Goal: Task Accomplishment & Management: Use online tool/utility

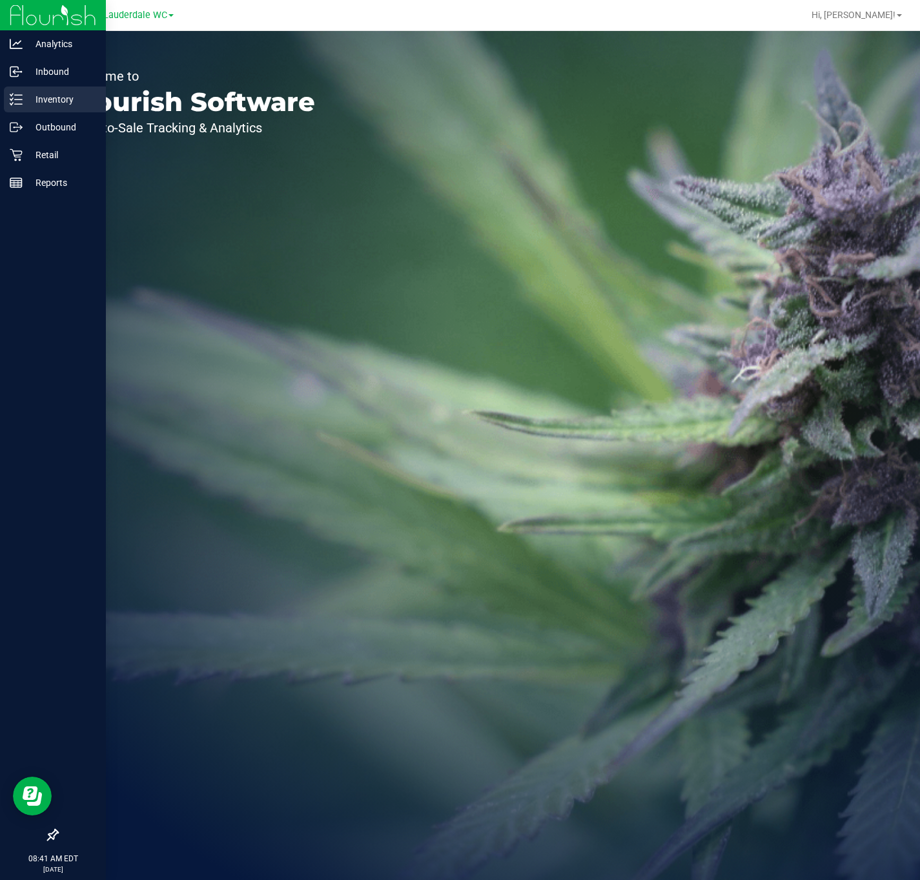
click at [34, 103] on p "Inventory" at bounding box center [61, 99] width 77 height 15
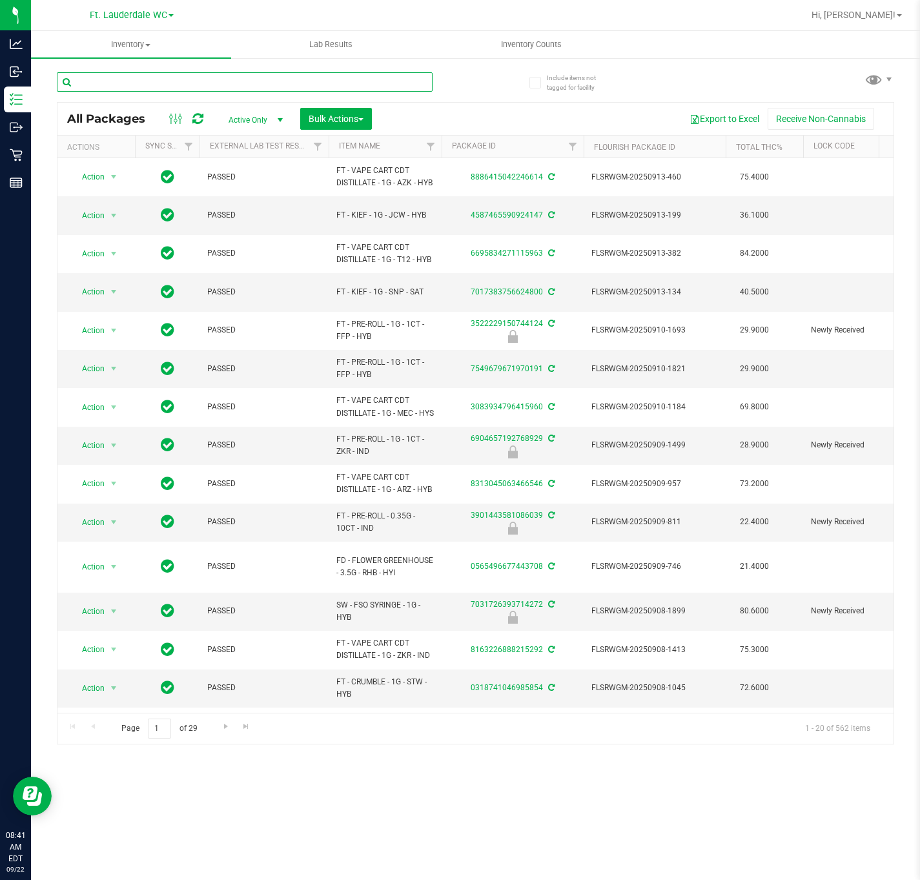
click at [149, 76] on input "text" at bounding box center [245, 81] width 376 height 19
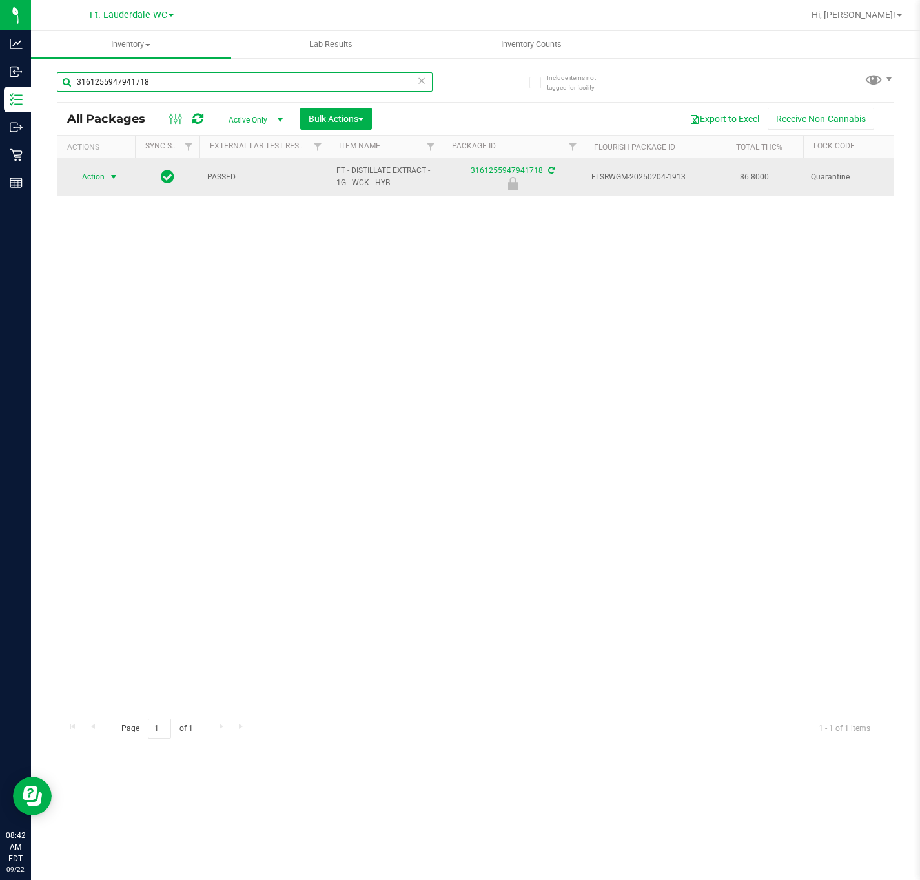
type input "3161255947941718"
click at [114, 178] on span "select" at bounding box center [113, 177] width 10 height 10
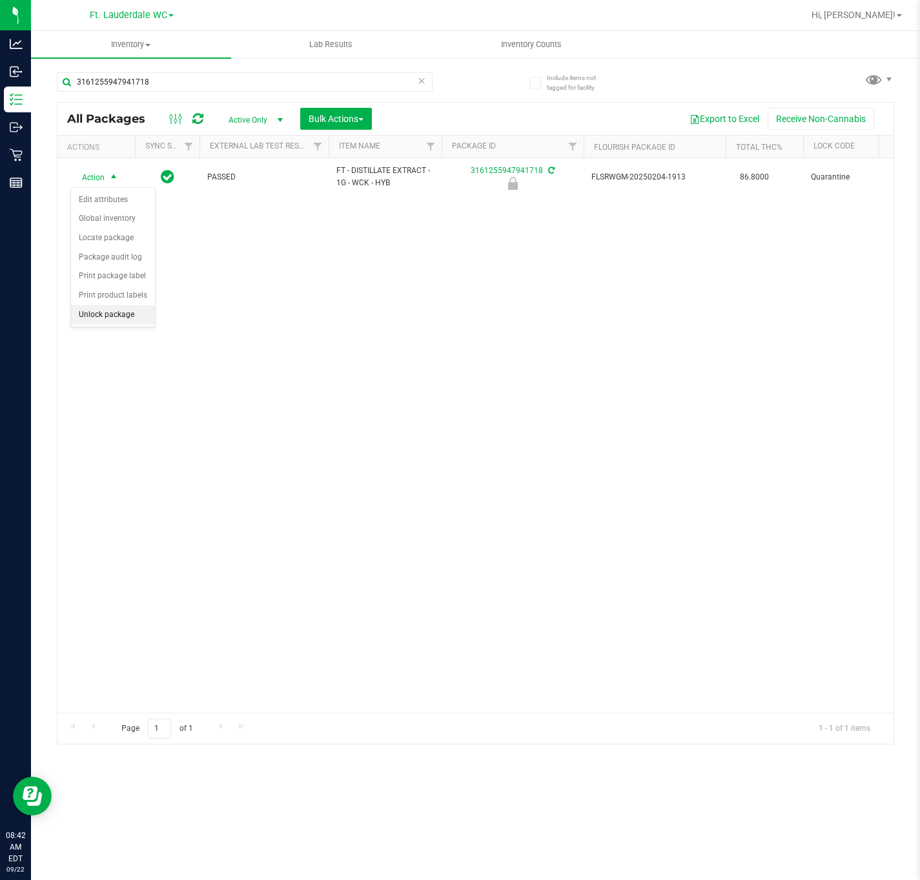
click at [132, 320] on li "Unlock package" at bounding box center [113, 314] width 84 height 19
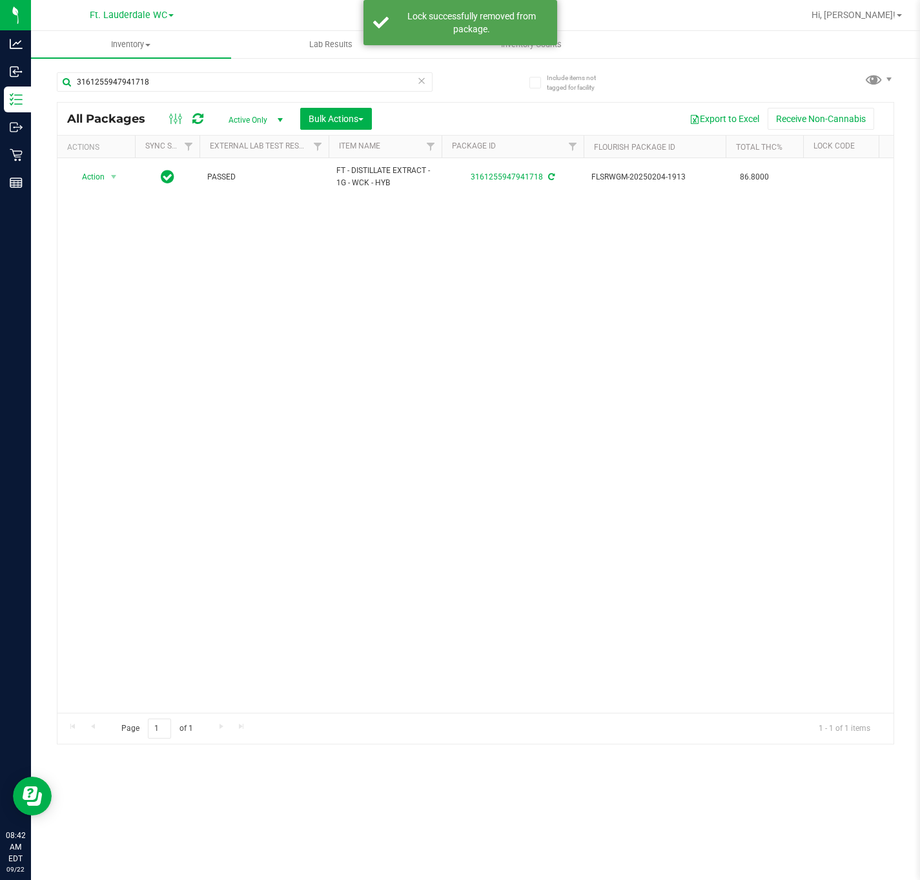
click at [421, 81] on icon at bounding box center [421, 79] width 9 height 15
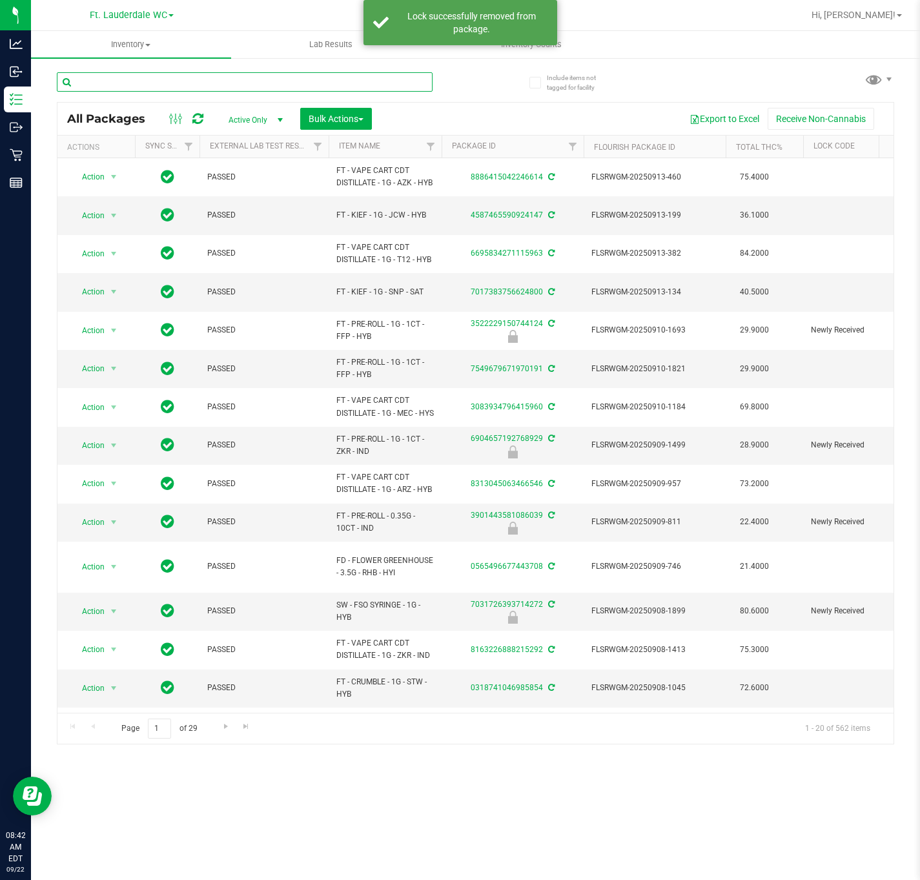
click at [178, 86] on input "text" at bounding box center [245, 81] width 376 height 19
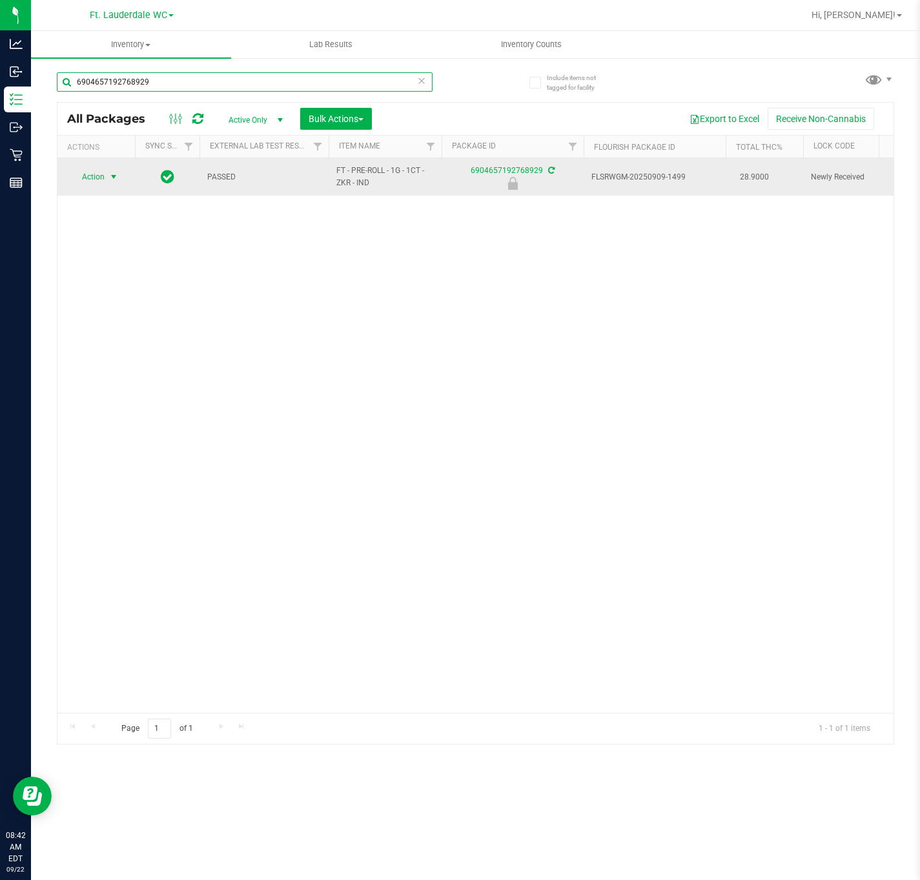
type input "6904657192768929"
click at [112, 182] on span "select" at bounding box center [113, 177] width 10 height 10
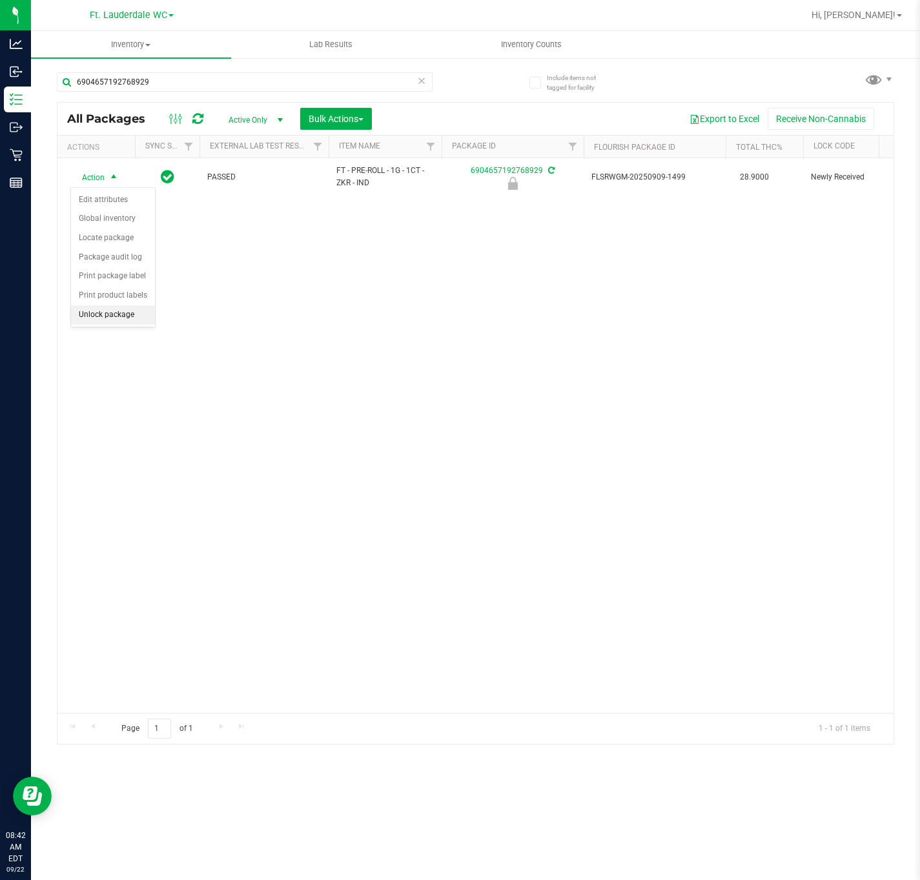
click at [113, 322] on li "Unlock package" at bounding box center [113, 314] width 84 height 19
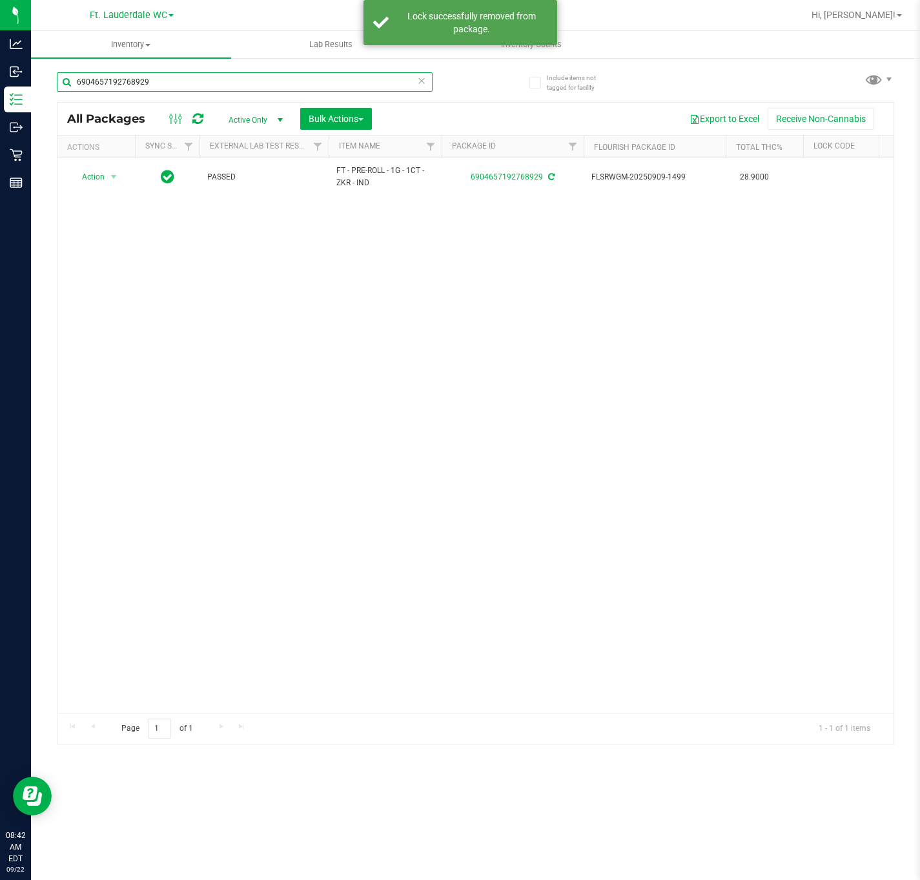
click at [215, 81] on input "6904657192768929" at bounding box center [245, 81] width 376 height 19
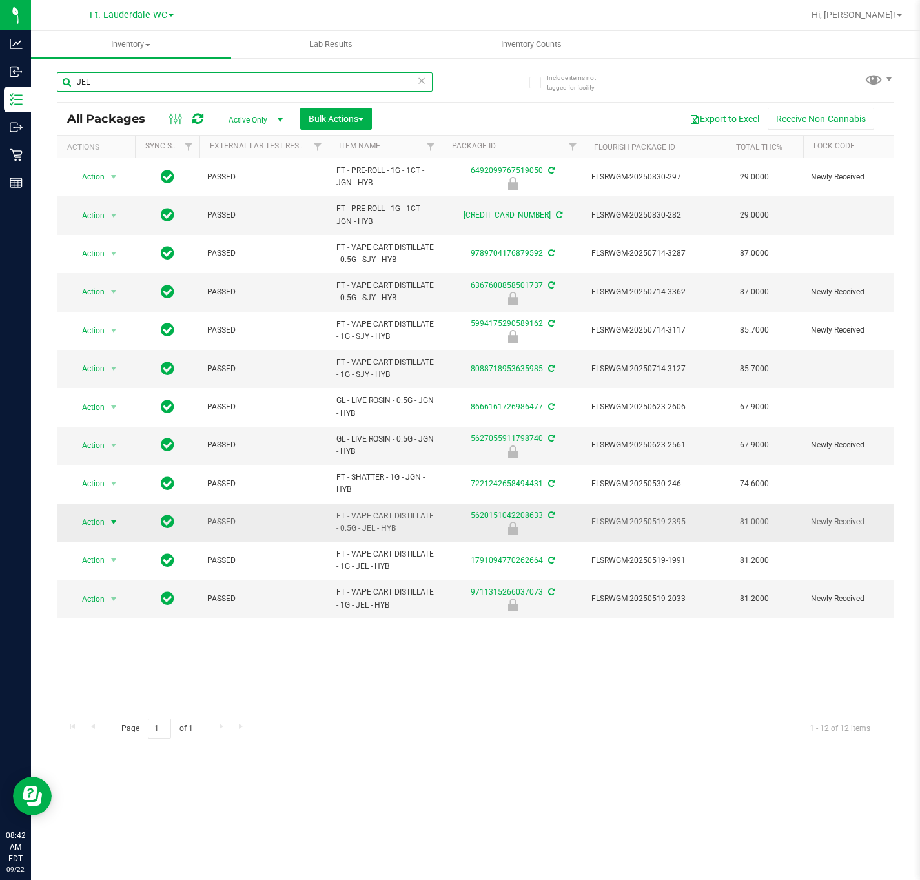
type input "JEL"
click at [80, 531] on span "Action" at bounding box center [87, 522] width 35 height 18
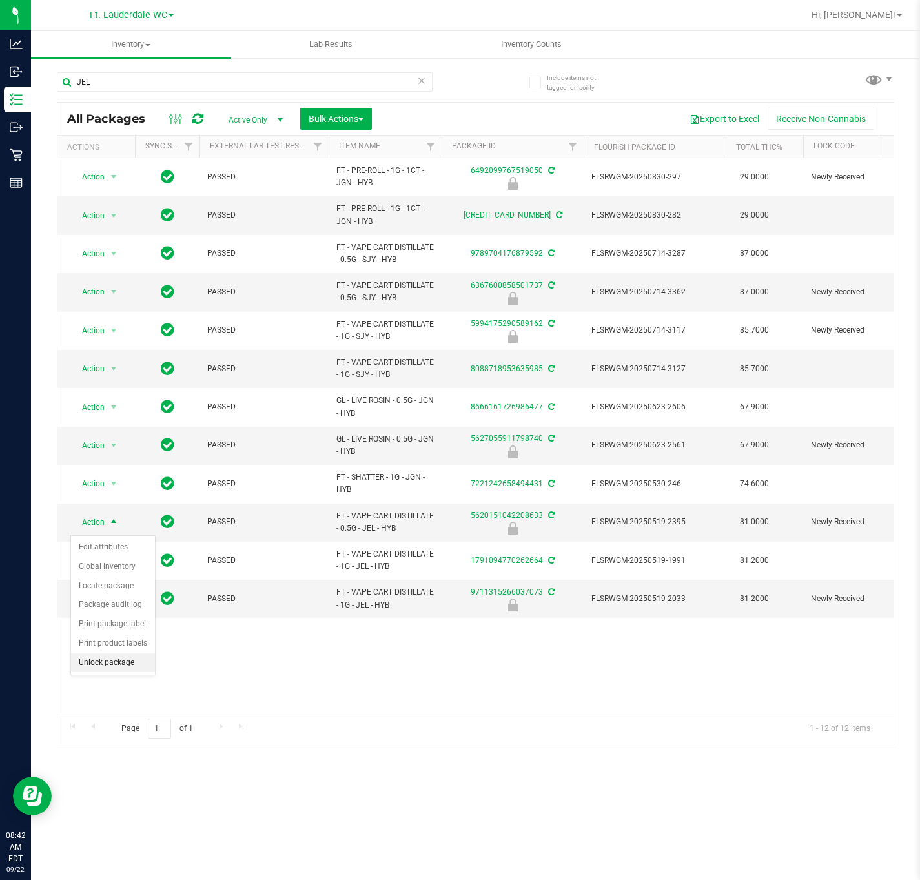
click at [114, 665] on li "Unlock package" at bounding box center [113, 662] width 84 height 19
click at [425, 79] on icon at bounding box center [421, 79] width 9 height 15
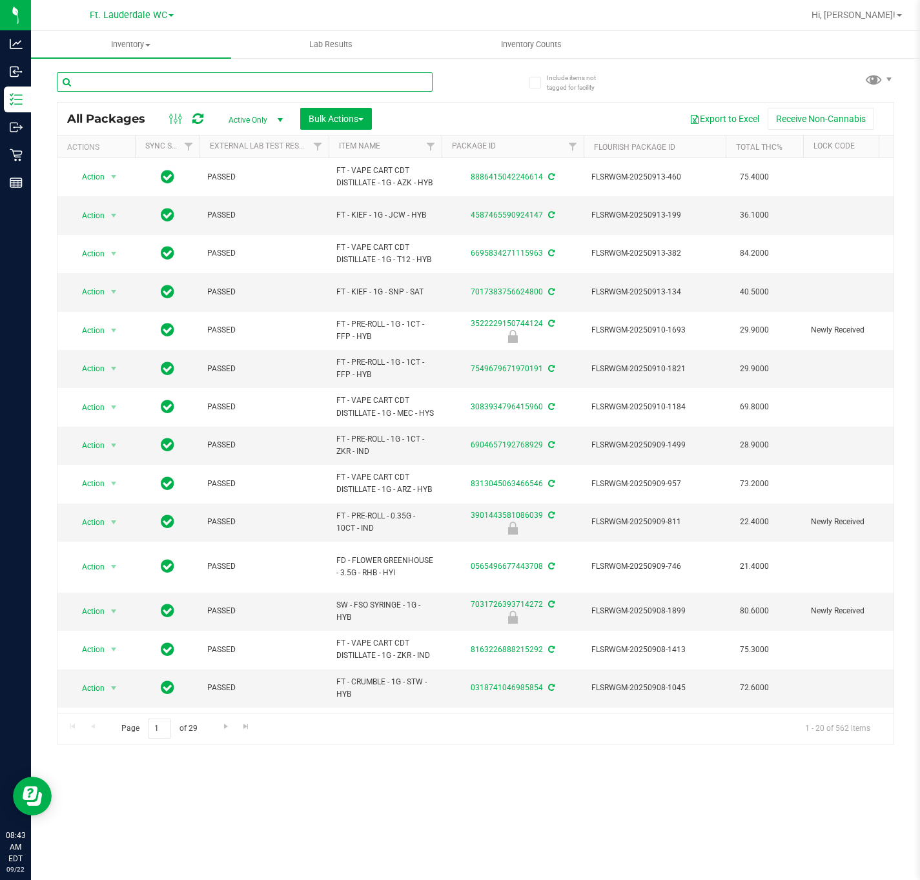
click at [198, 81] on input "text" at bounding box center [245, 81] width 376 height 19
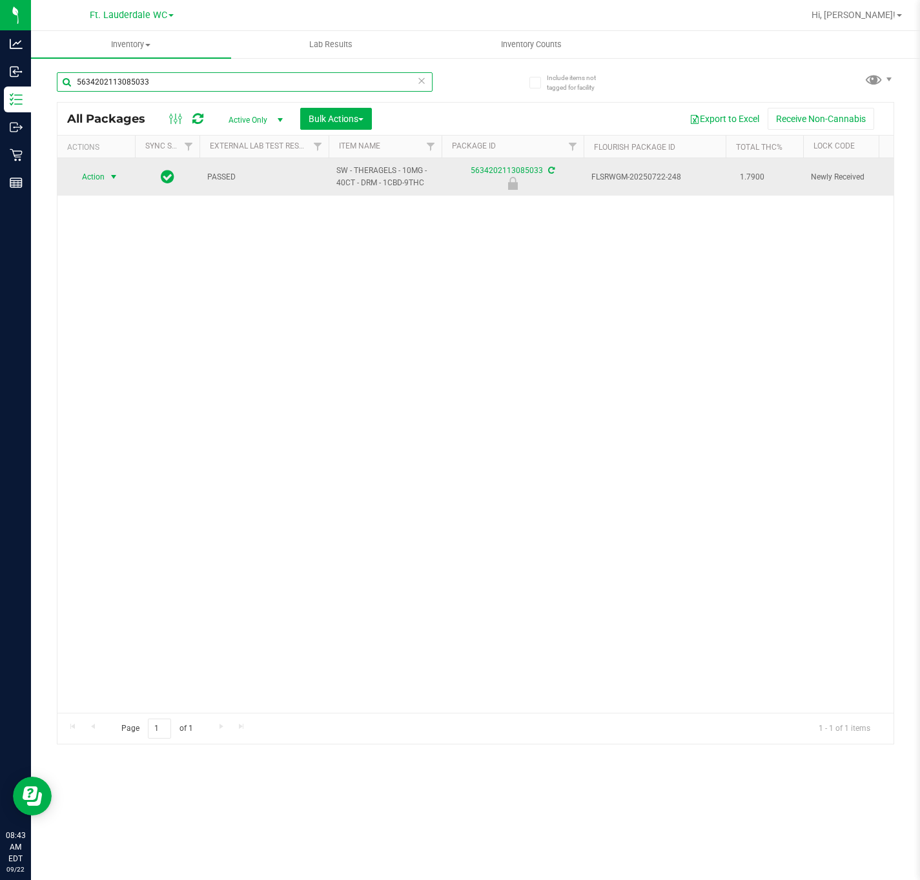
type input "5634202113085033"
click at [114, 178] on span "select" at bounding box center [113, 177] width 10 height 10
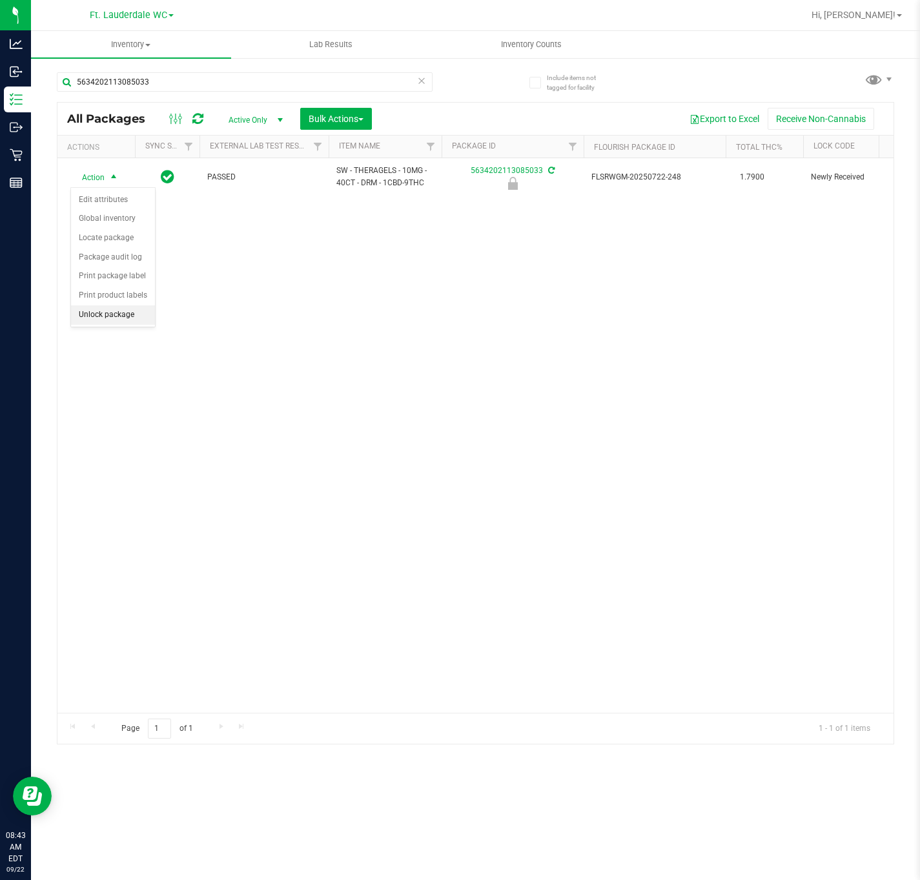
click at [101, 321] on li "Unlock package" at bounding box center [113, 314] width 84 height 19
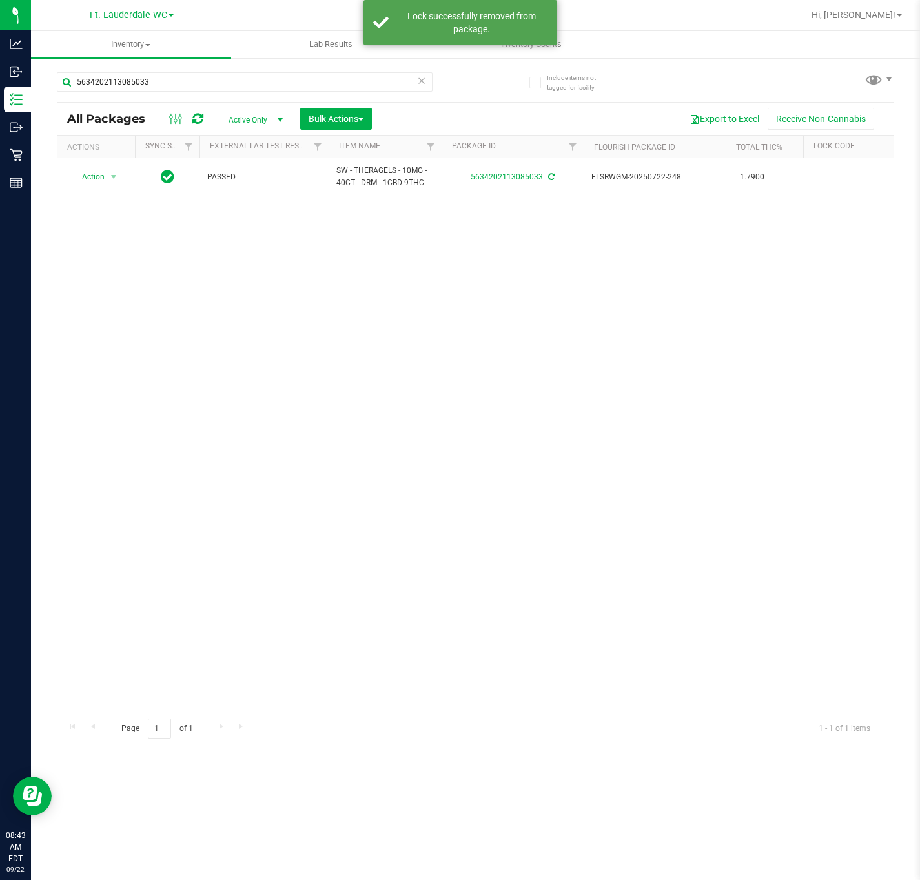
click at [438, 105] on div "All Packages Active Only Active Only Lab Samples Locked All External Internal B…" at bounding box center [475, 119] width 836 height 32
click at [422, 79] on icon at bounding box center [421, 79] width 9 height 15
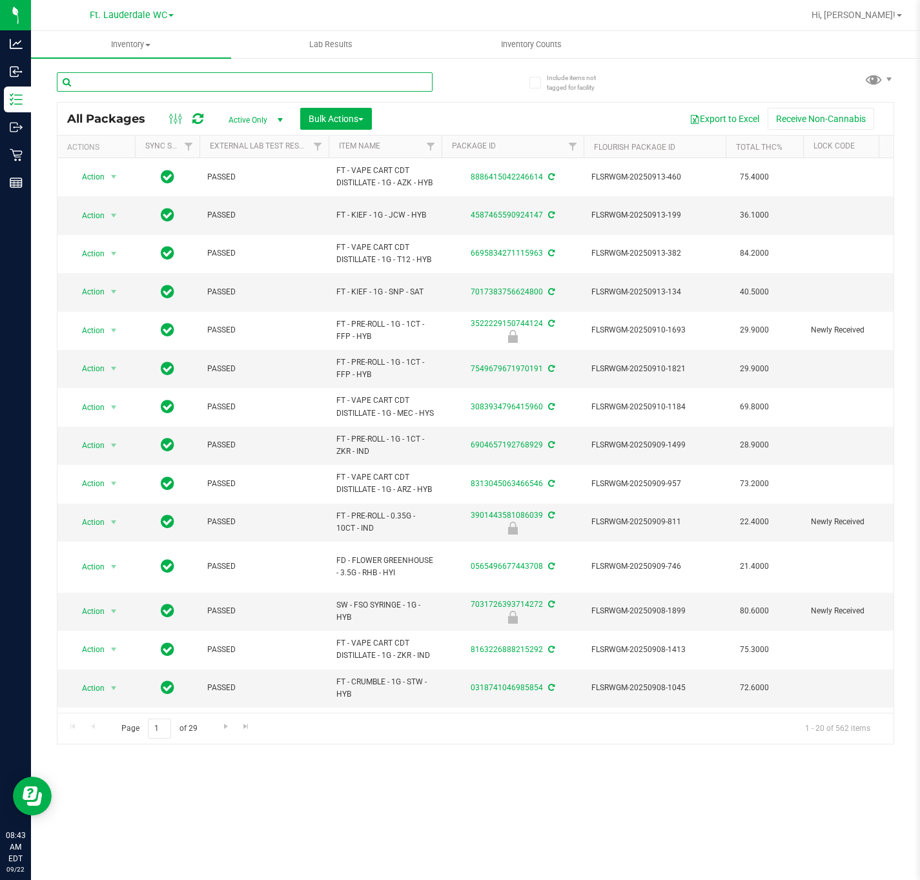
click at [152, 81] on input "text" at bounding box center [245, 81] width 376 height 19
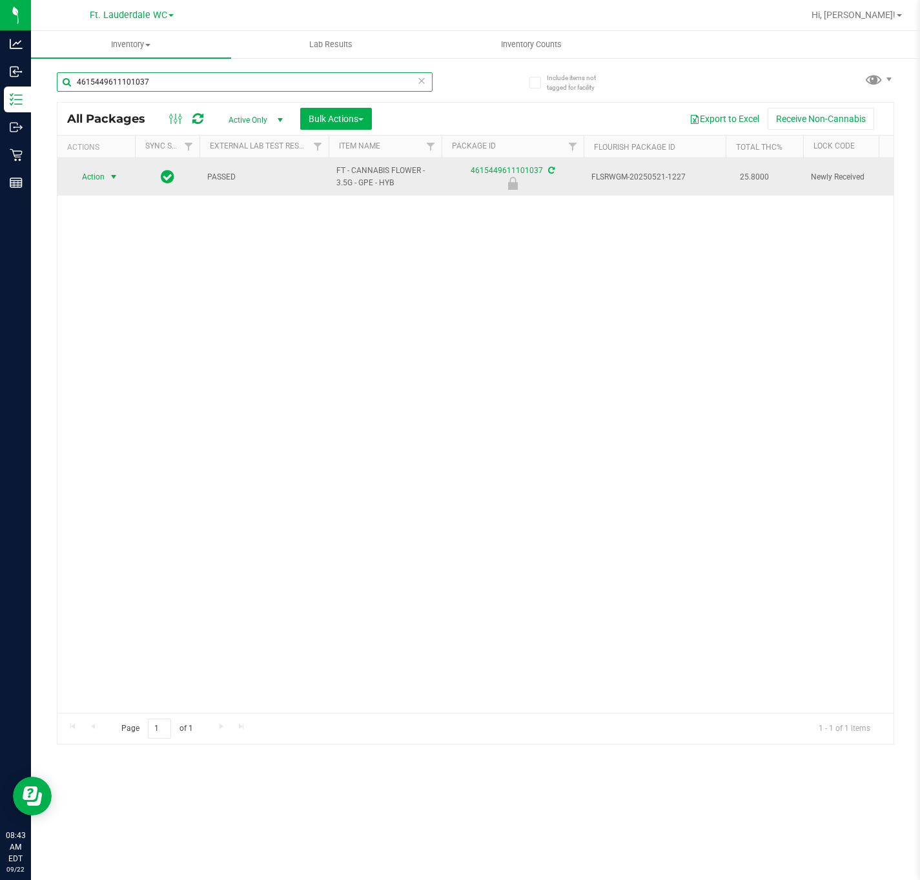
type input "4615449611101037"
click at [111, 178] on span "select" at bounding box center [113, 177] width 10 height 10
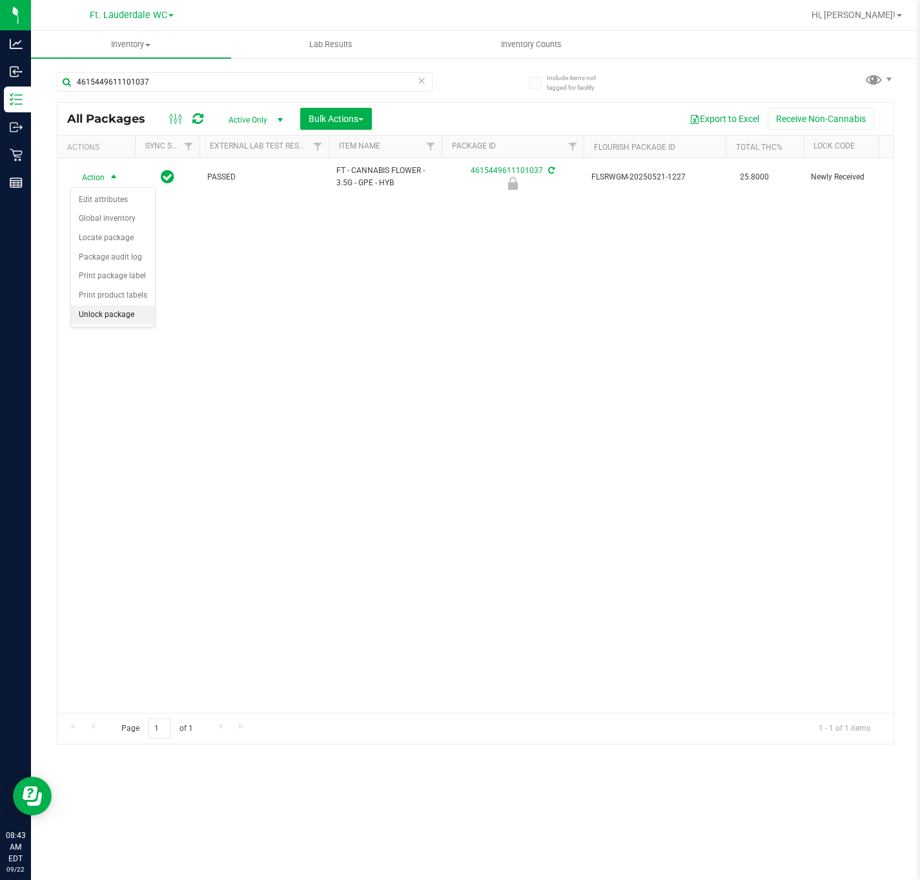
click at [117, 318] on li "Unlock package" at bounding box center [113, 314] width 84 height 19
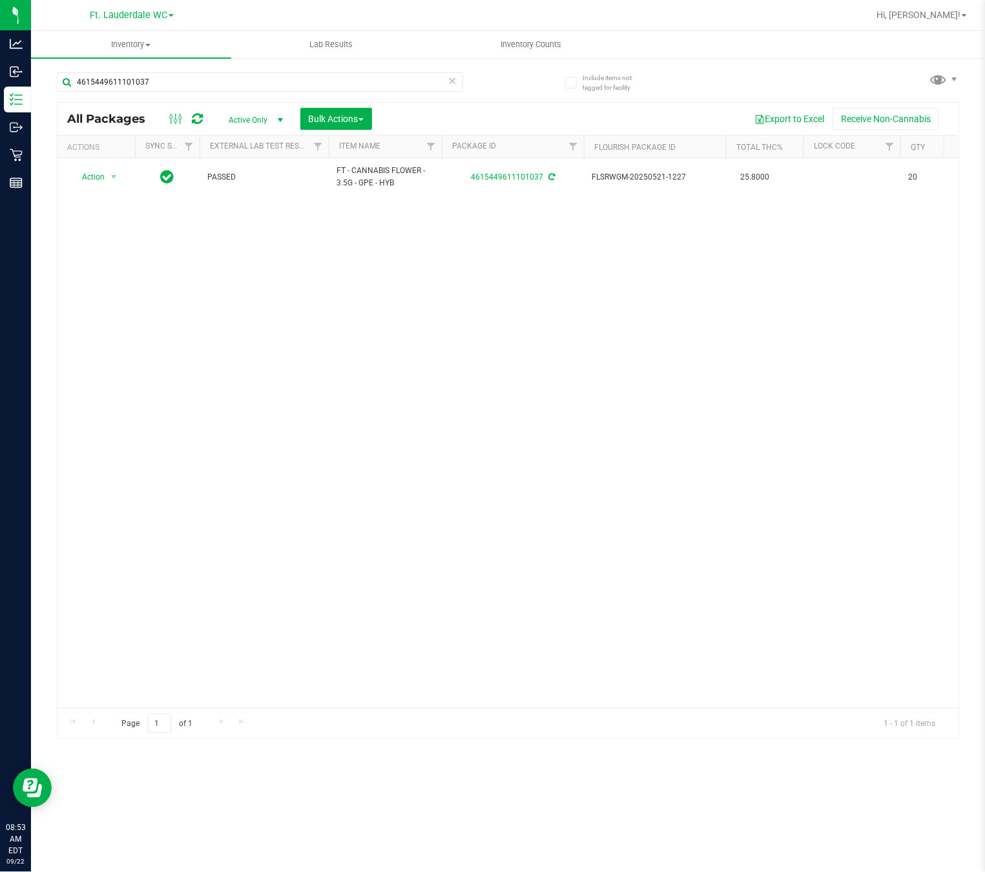
click at [453, 80] on icon at bounding box center [452, 79] width 9 height 15
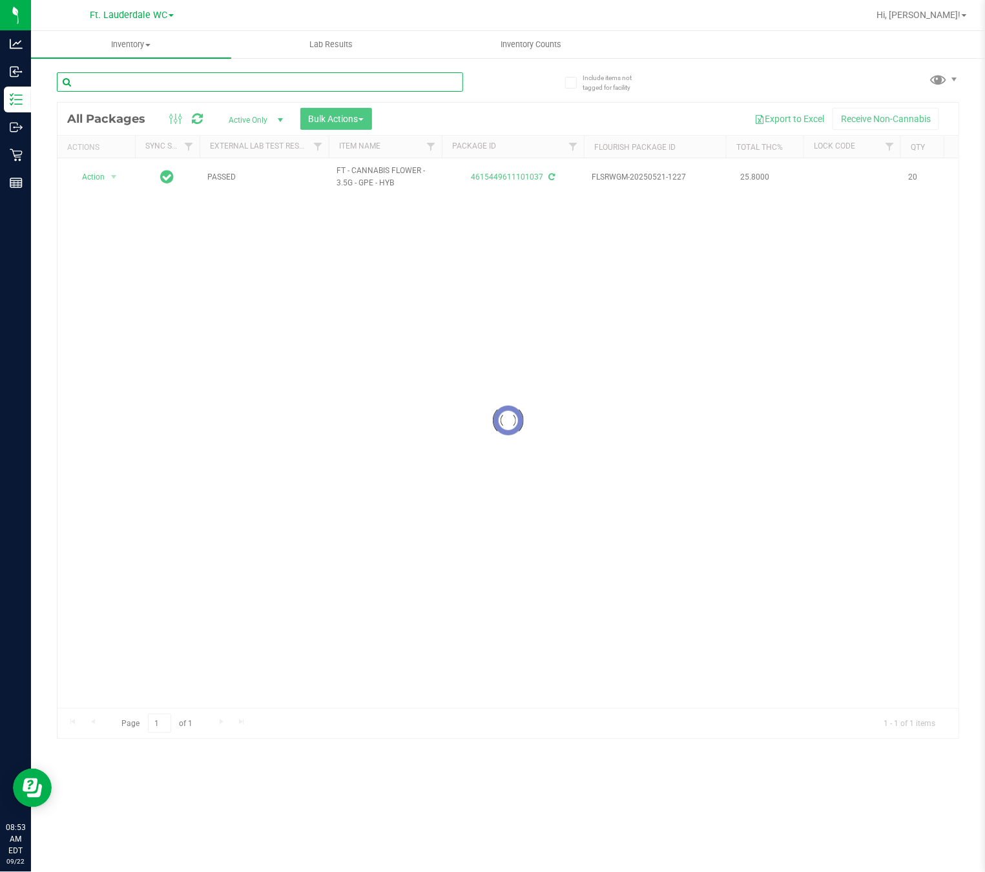
click at [398, 87] on input "text" at bounding box center [260, 81] width 406 height 19
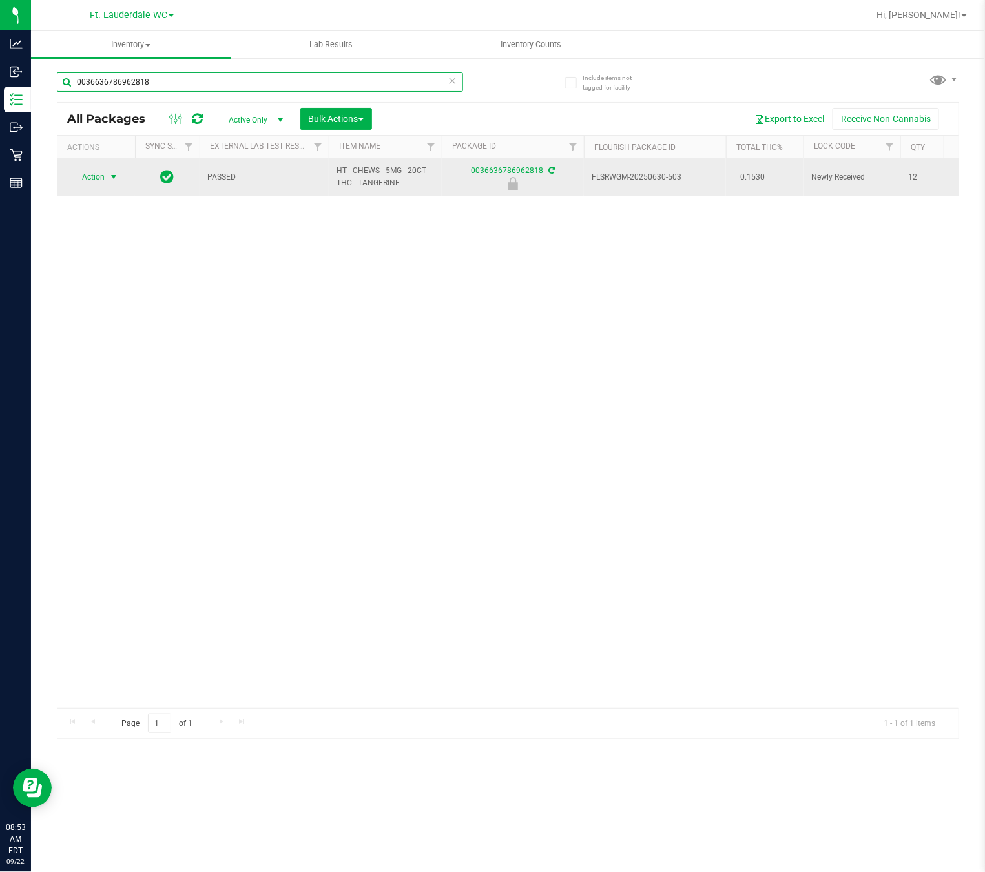
type input "0036636786962818"
click at [110, 178] on span "select" at bounding box center [113, 177] width 10 height 10
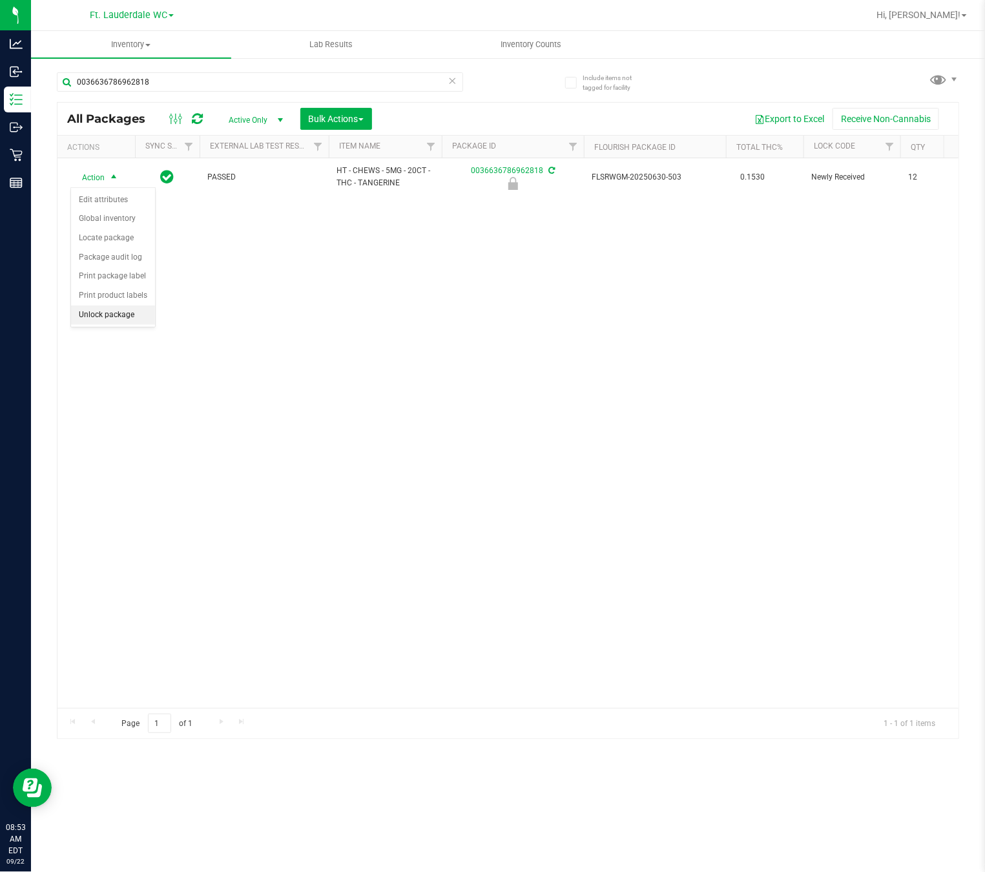
click at [132, 316] on li "Unlock package" at bounding box center [113, 314] width 84 height 19
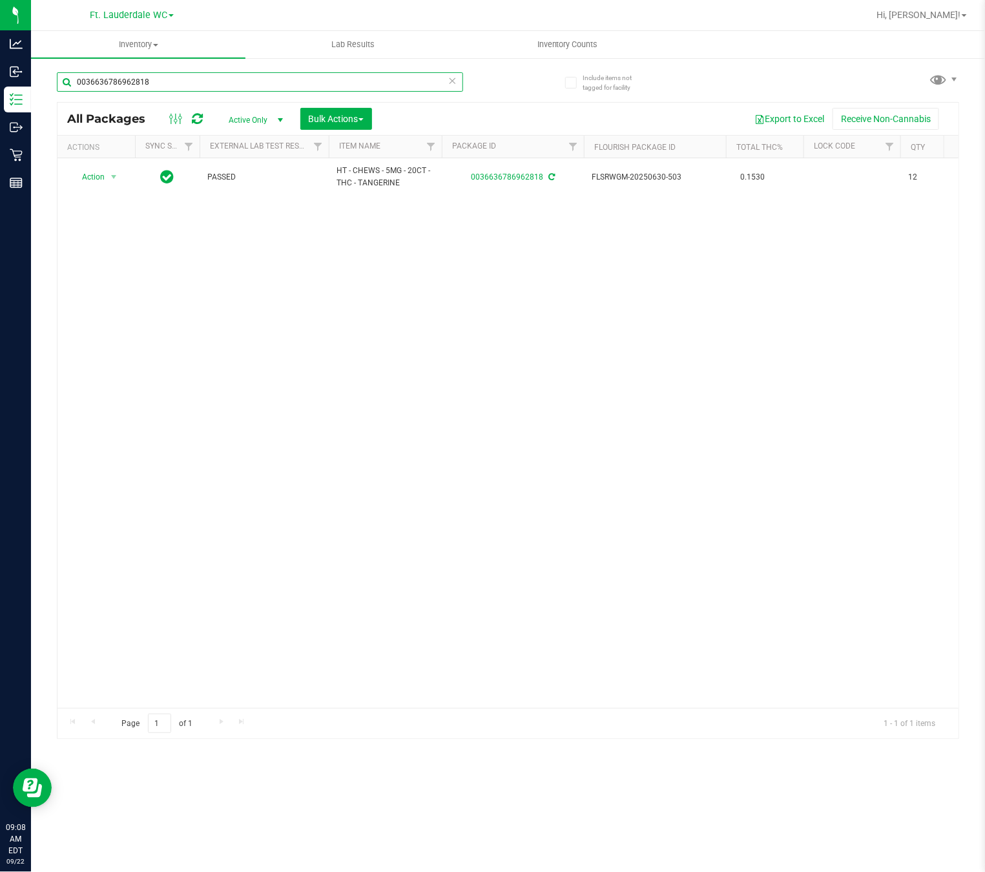
click at [304, 84] on input "0036636786962818" at bounding box center [260, 81] width 406 height 19
type input "milk choc"
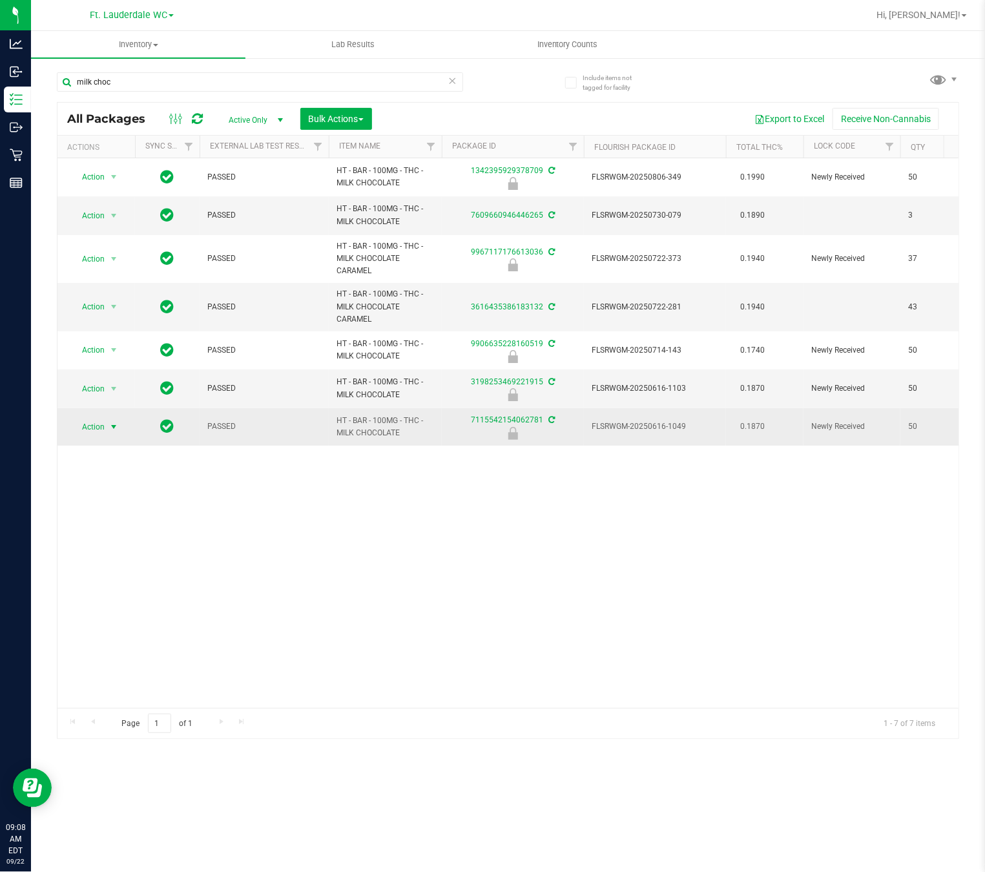
click at [82, 427] on span "Action" at bounding box center [87, 427] width 35 height 18
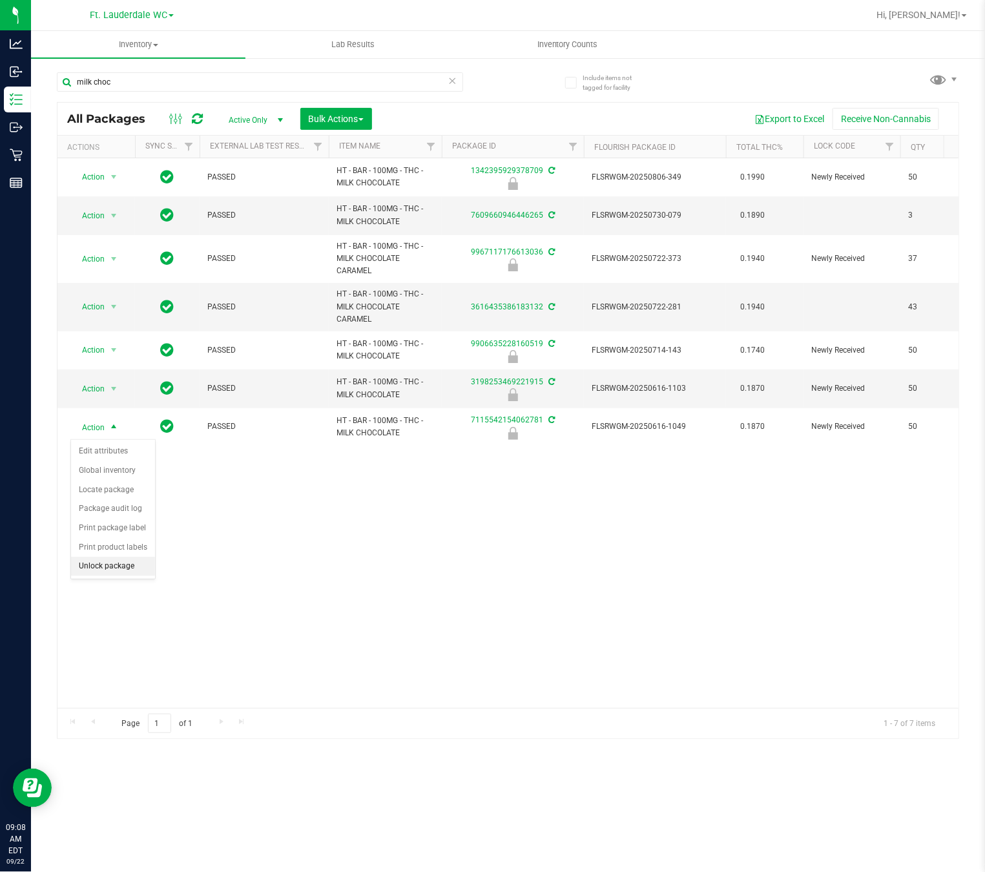
click at [127, 571] on li "Unlock package" at bounding box center [113, 565] width 84 height 19
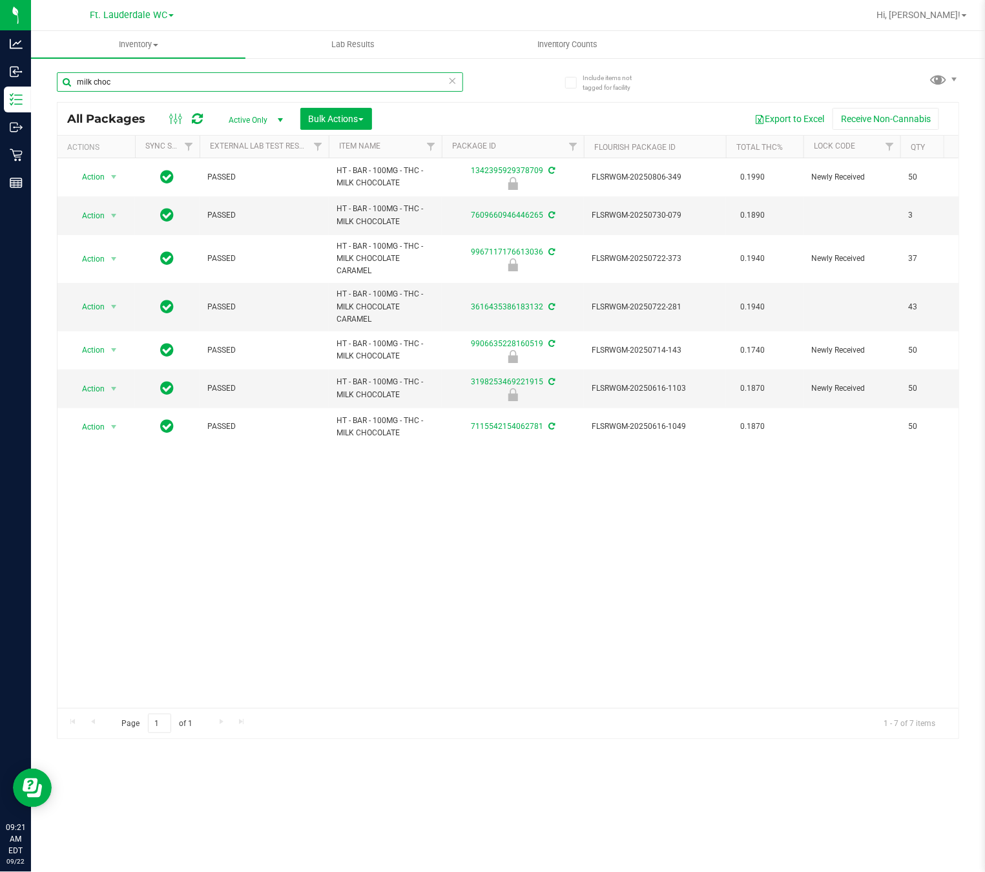
click at [161, 82] on input "milk choc" at bounding box center [260, 81] width 406 height 19
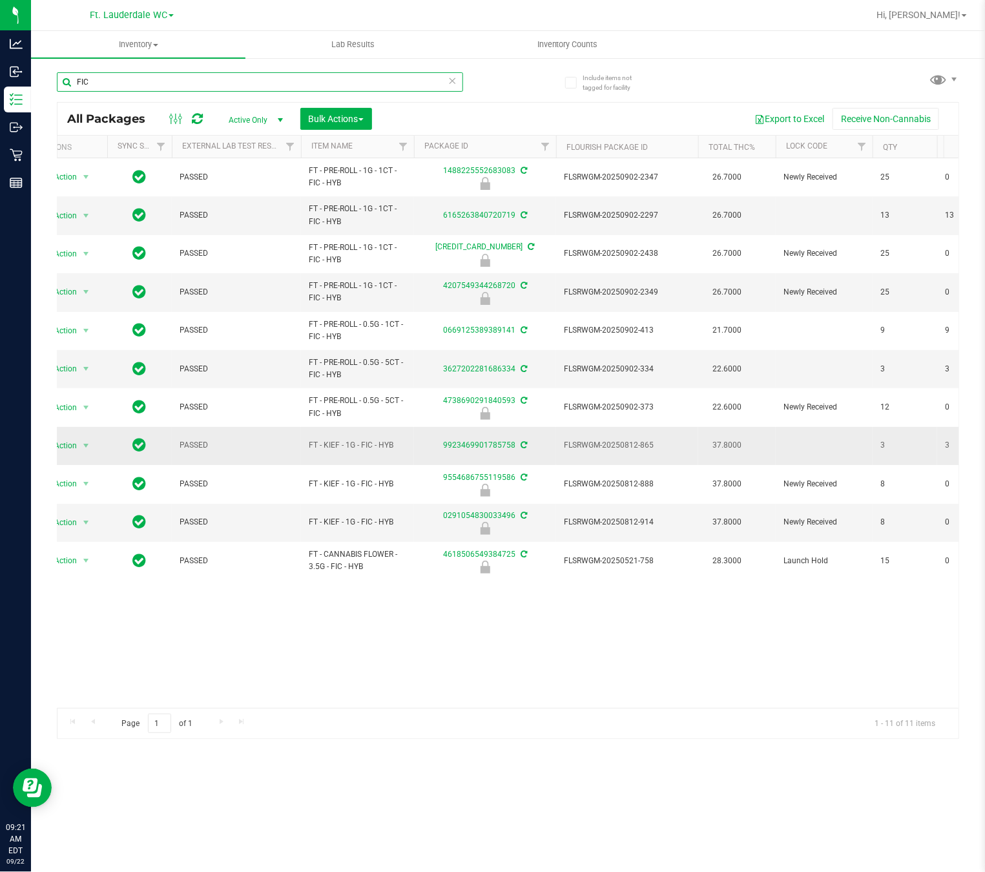
scroll to position [0, 37]
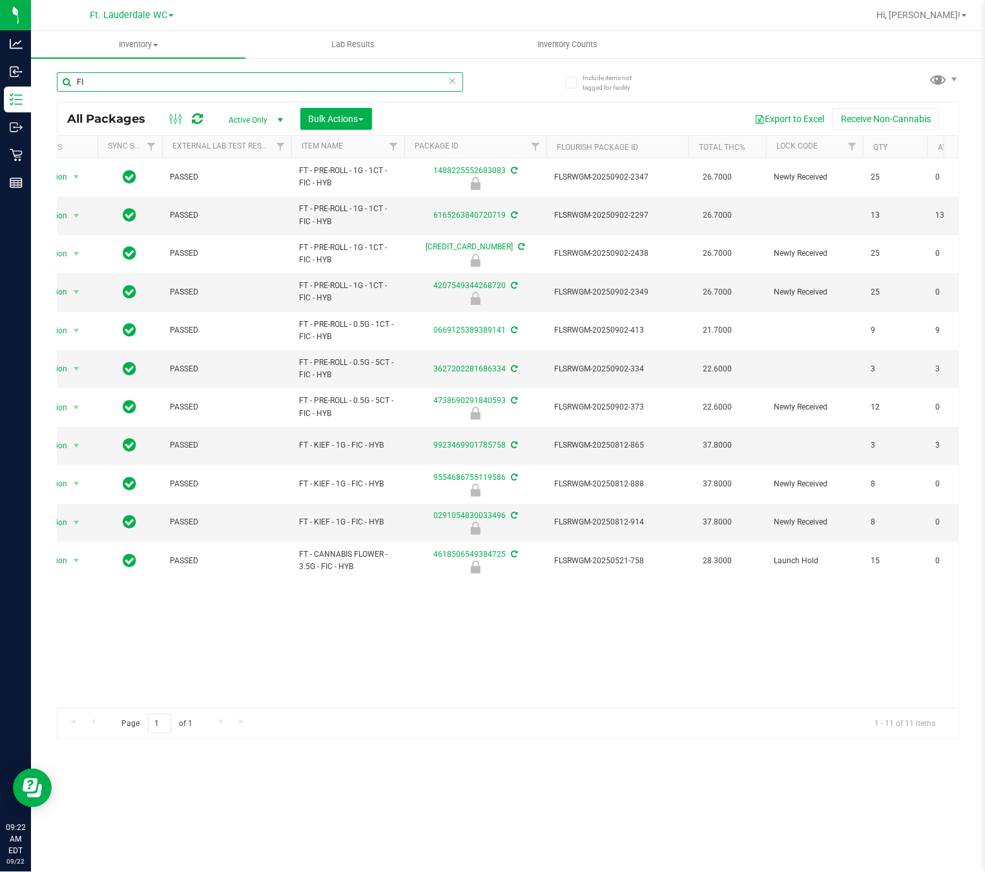
type input "F"
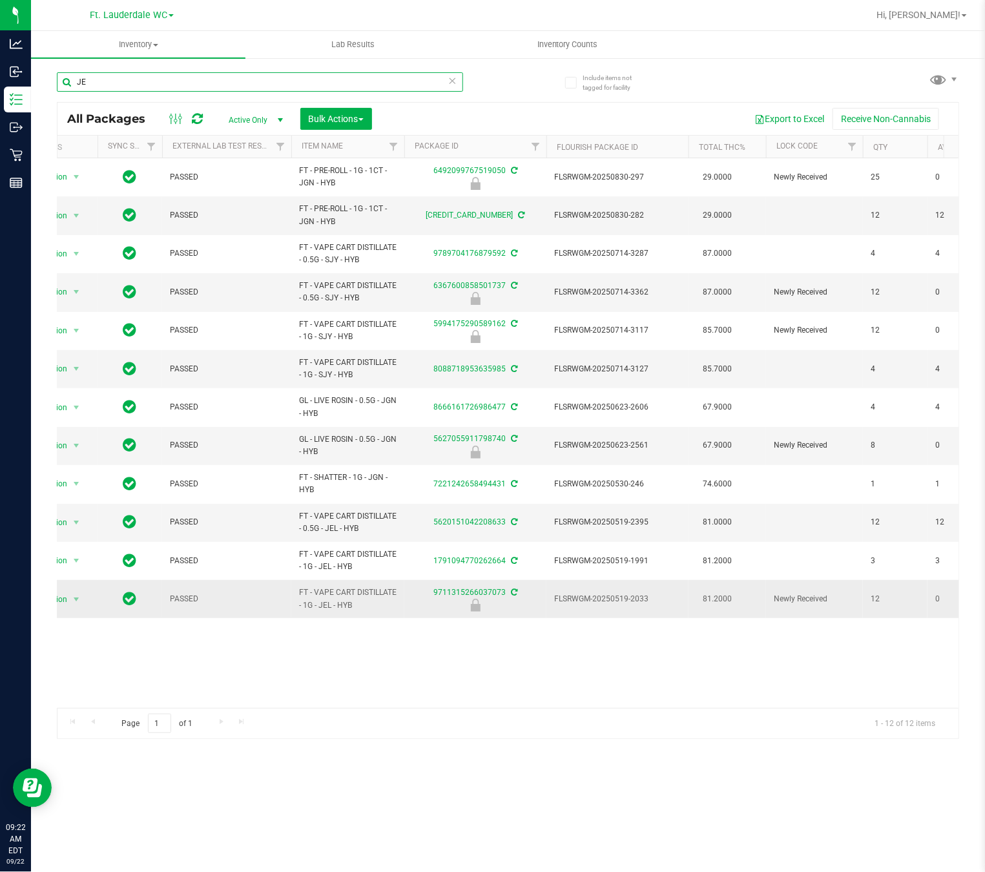
type input "J"
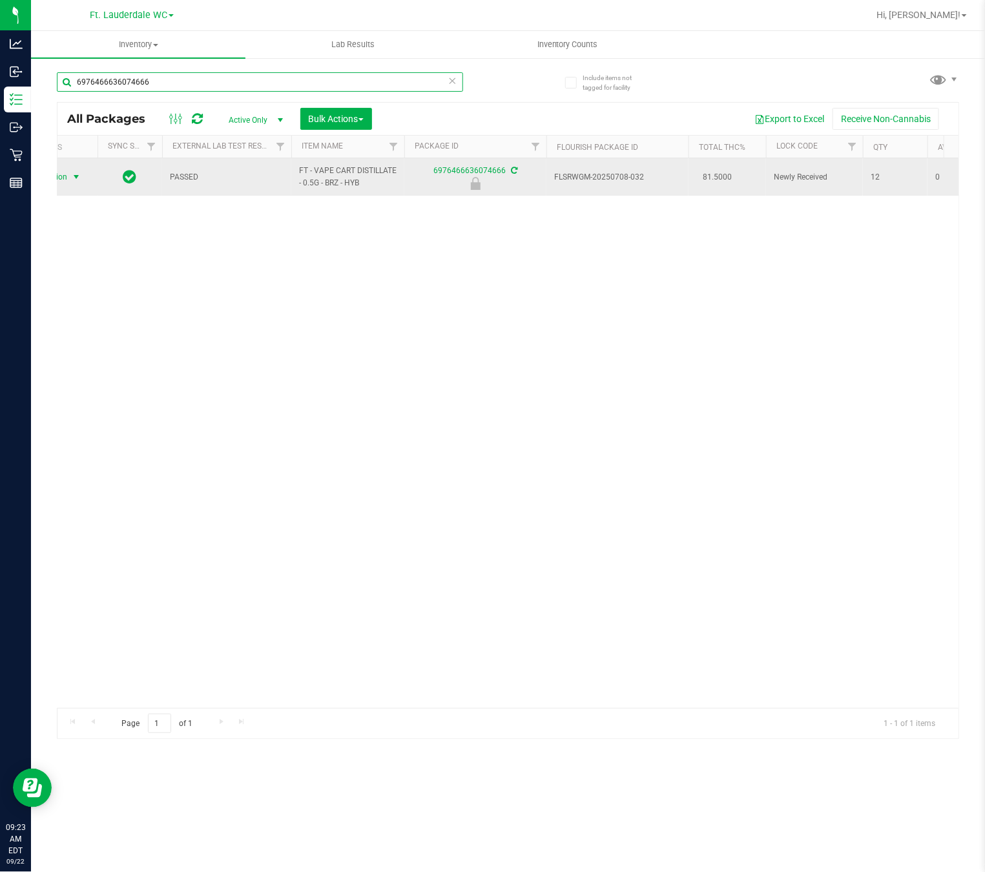
type input "6976466636074666"
click at [65, 180] on span "Action" at bounding box center [50, 177] width 35 height 18
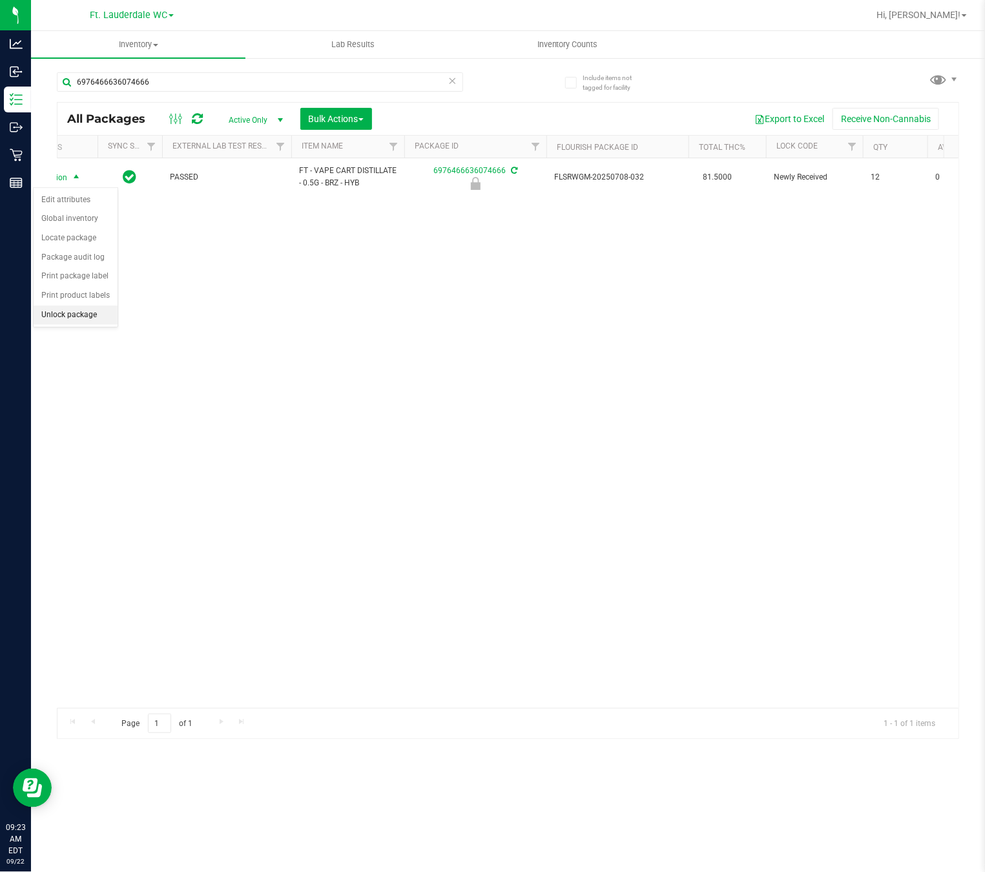
click at [84, 320] on li "Unlock package" at bounding box center [76, 314] width 84 height 19
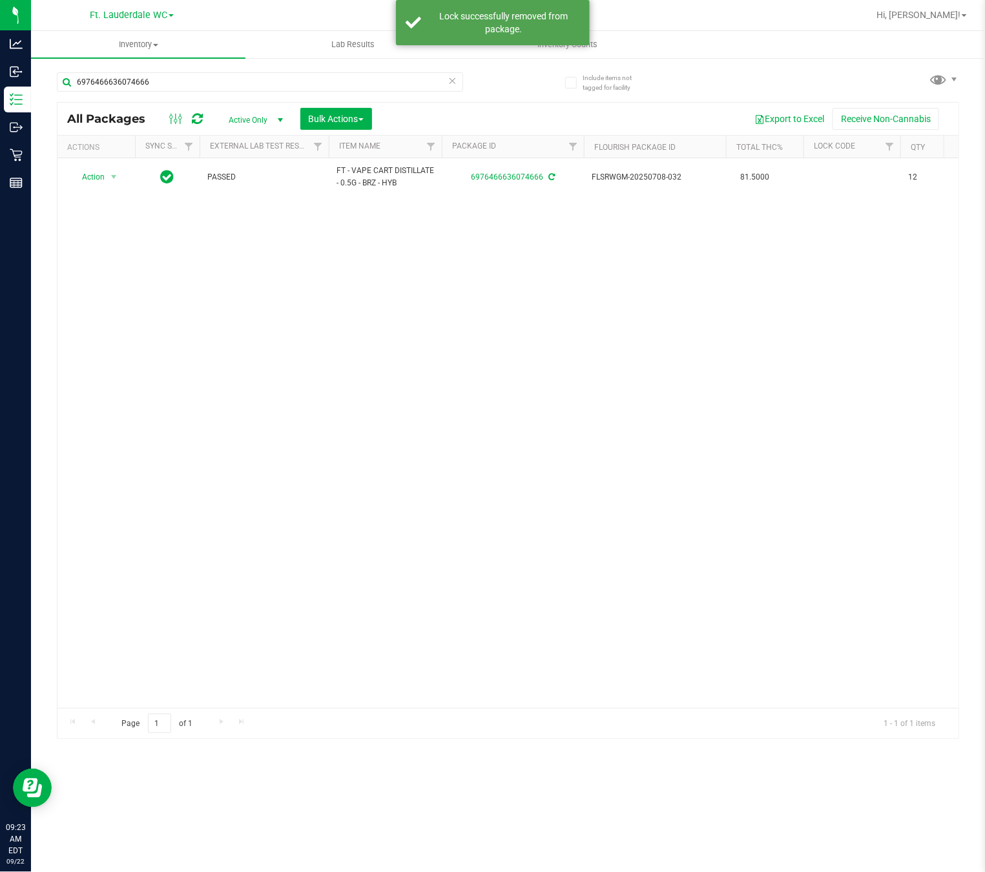
click at [456, 79] on icon at bounding box center [452, 79] width 9 height 15
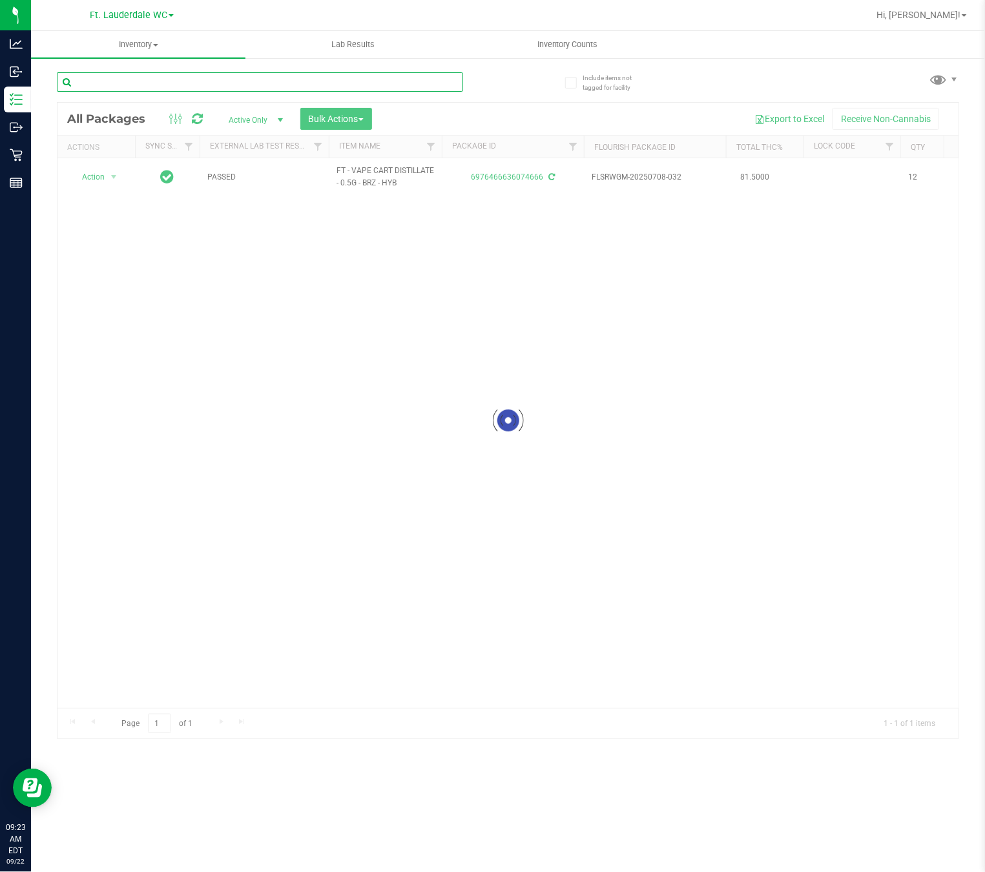
click at [388, 88] on input "text" at bounding box center [260, 81] width 406 height 19
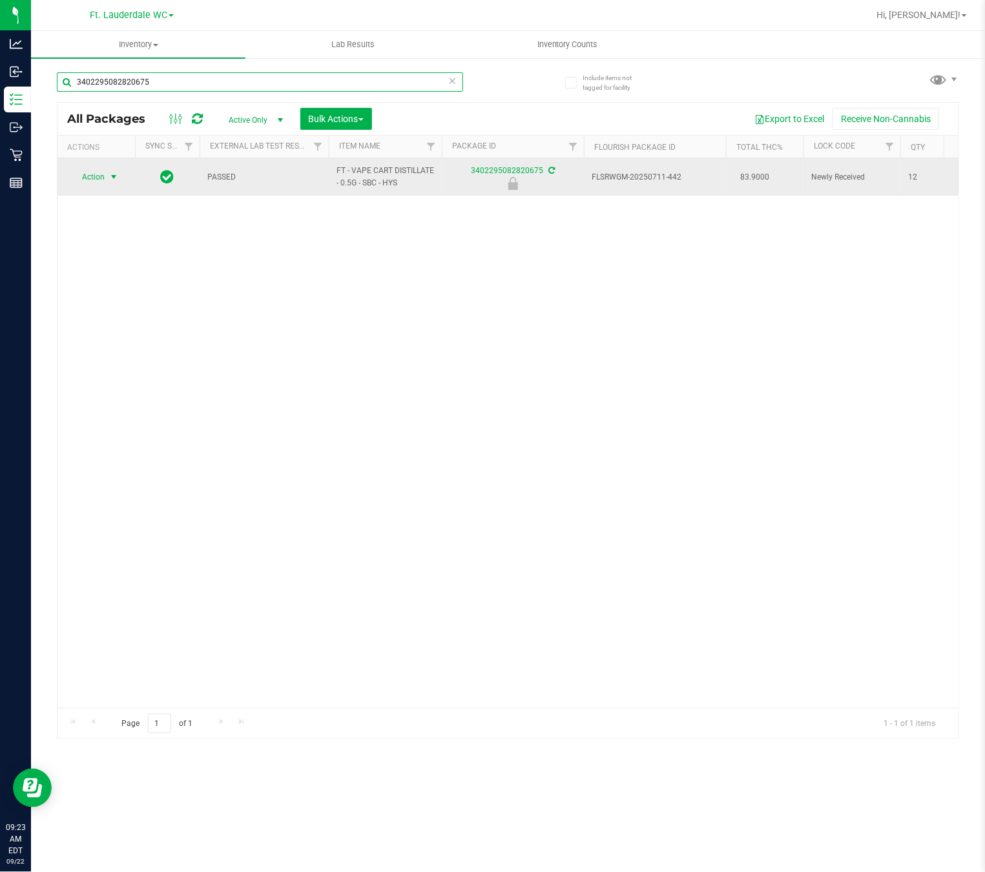
type input "3402295082820675"
click at [101, 182] on span "Action" at bounding box center [87, 177] width 35 height 18
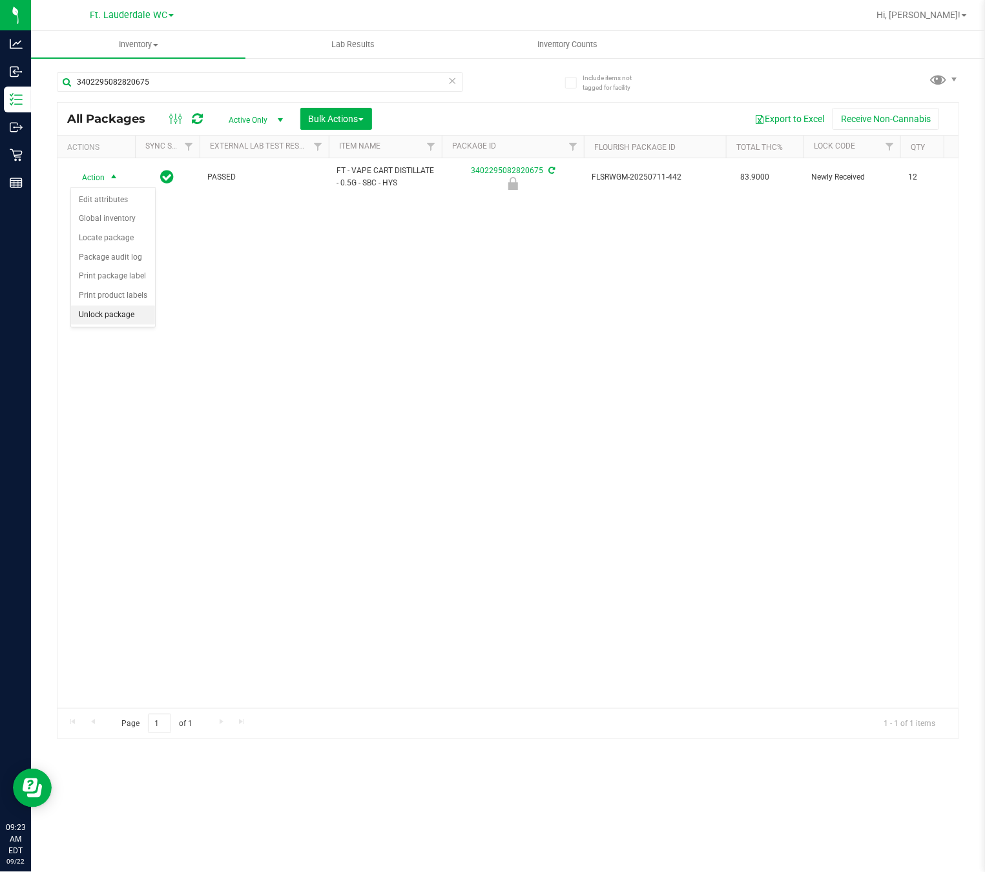
click at [109, 325] on li "Unlock package" at bounding box center [113, 314] width 84 height 19
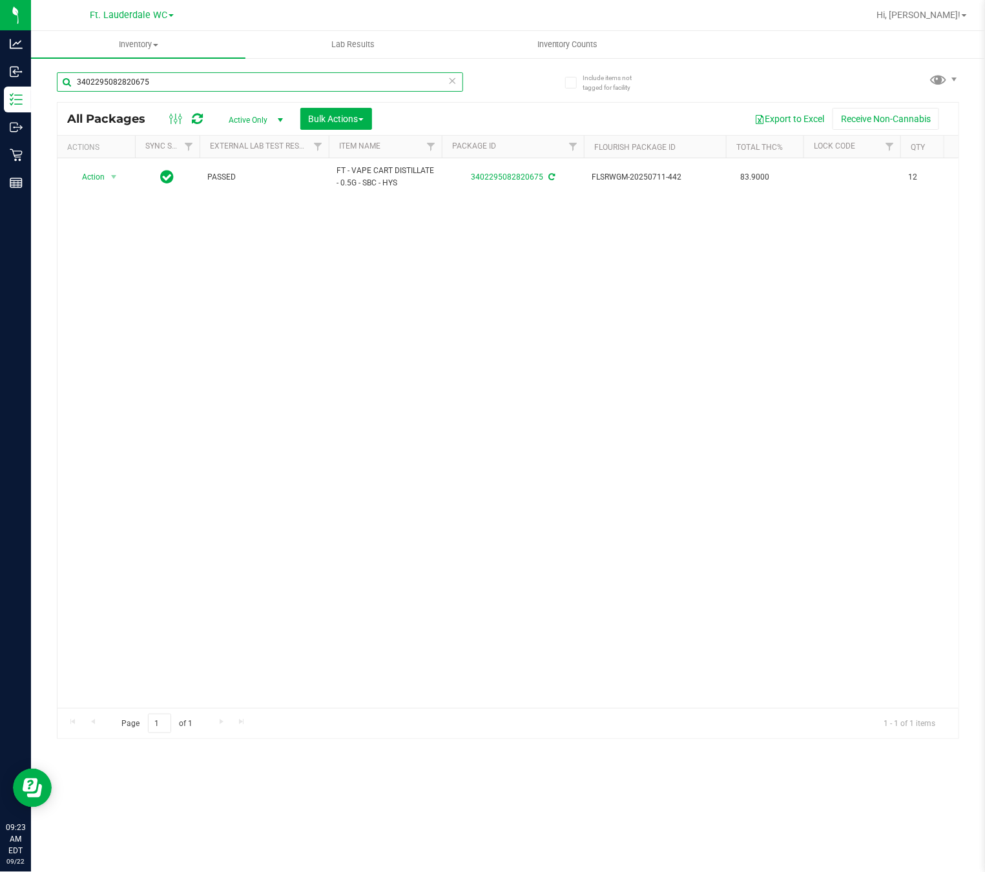
click at [198, 84] on input "3402295082820675" at bounding box center [260, 81] width 406 height 19
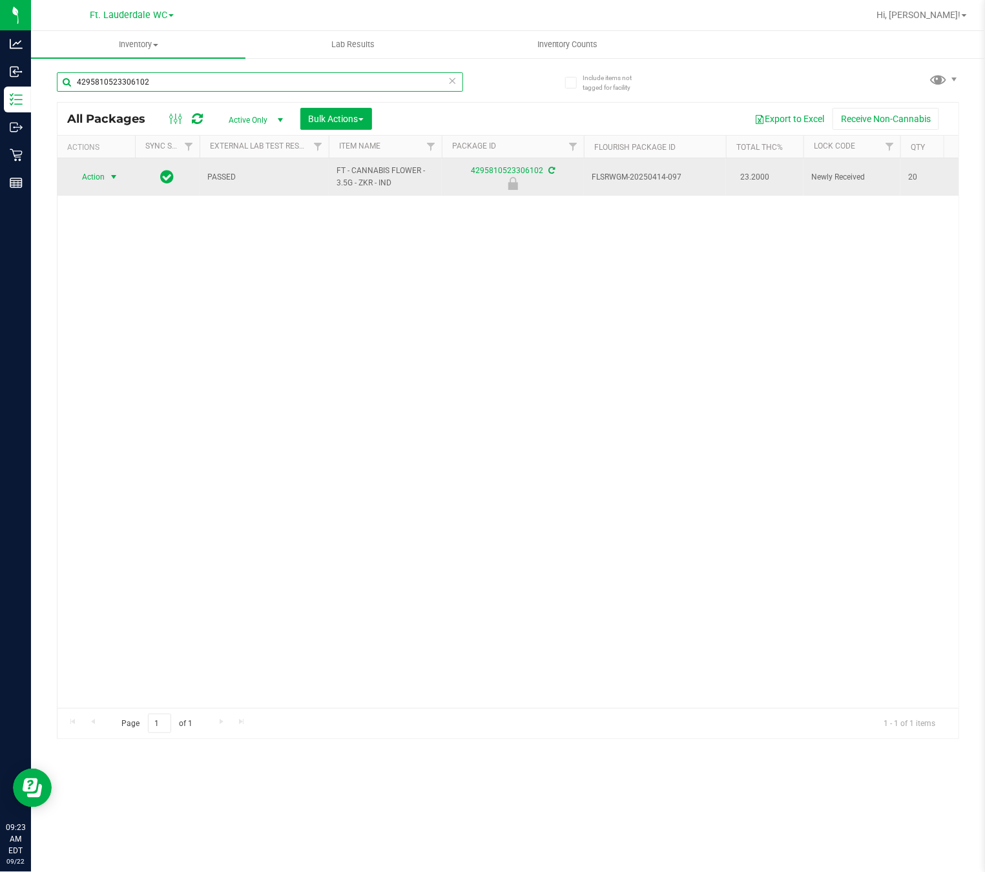
type input "4295810523306102"
click at [110, 174] on span "select" at bounding box center [113, 177] width 10 height 10
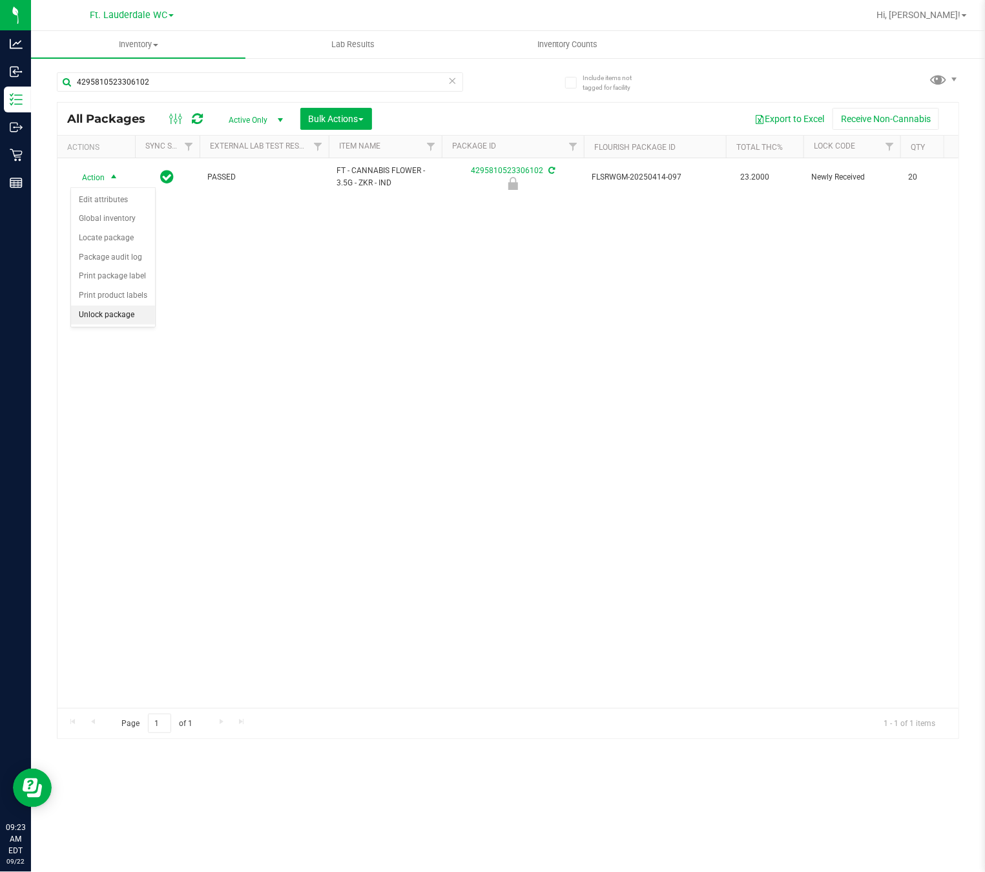
click at [114, 321] on li "Unlock package" at bounding box center [113, 314] width 84 height 19
